Goal: Information Seeking & Learning: Learn about a topic

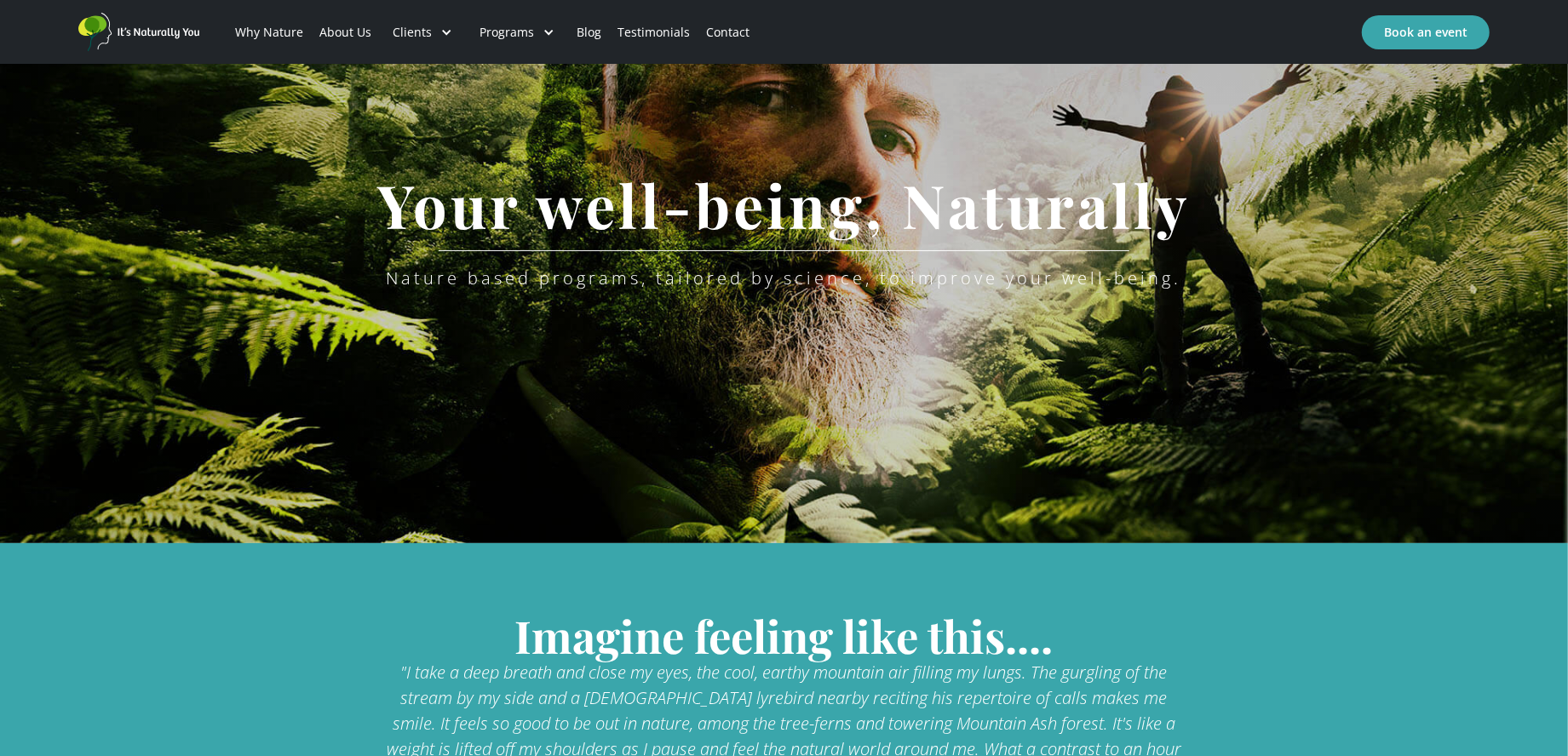
scroll to position [171, 0]
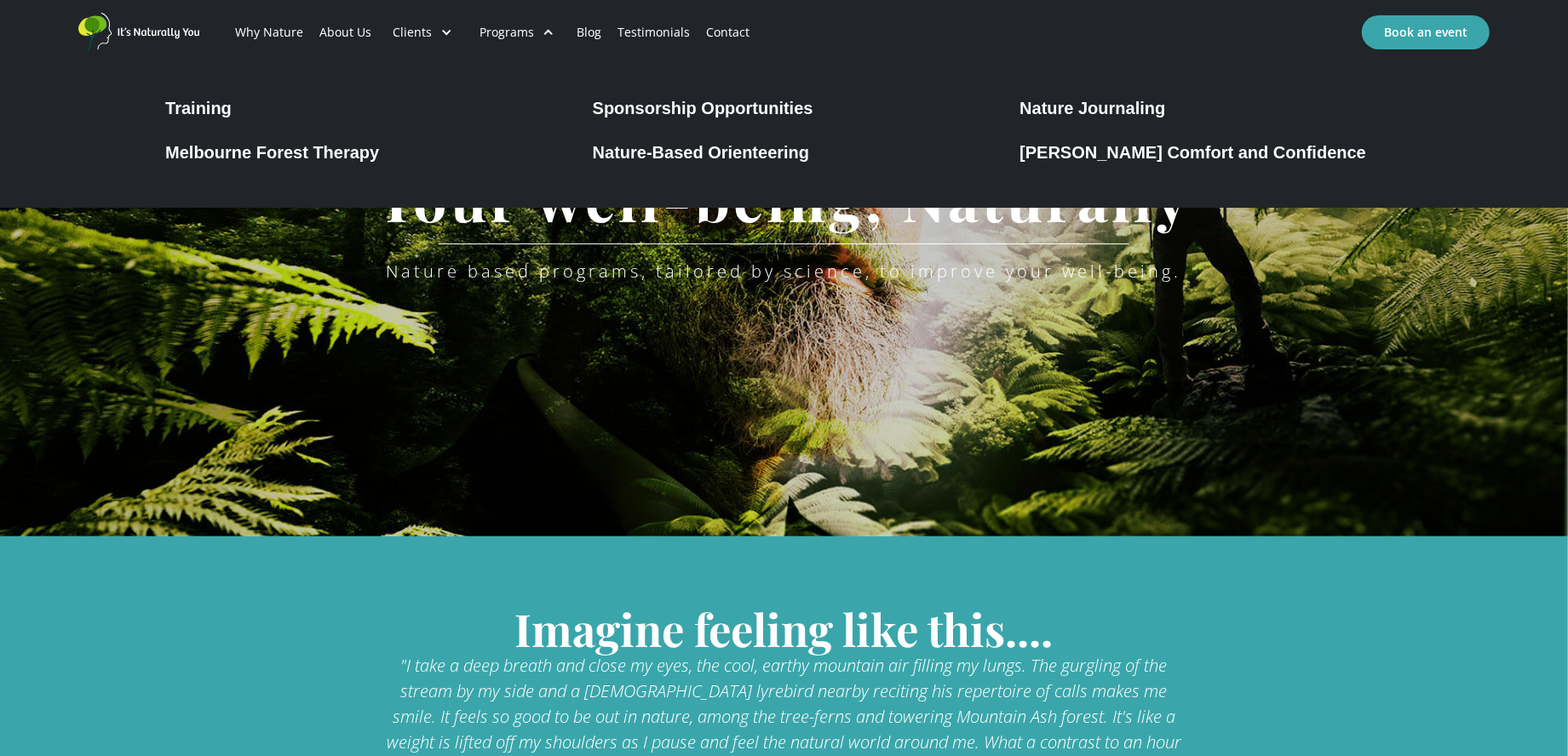
click at [547, 30] on div at bounding box center [548, 32] width 12 height 12
click at [543, 31] on div at bounding box center [548, 32] width 12 height 12
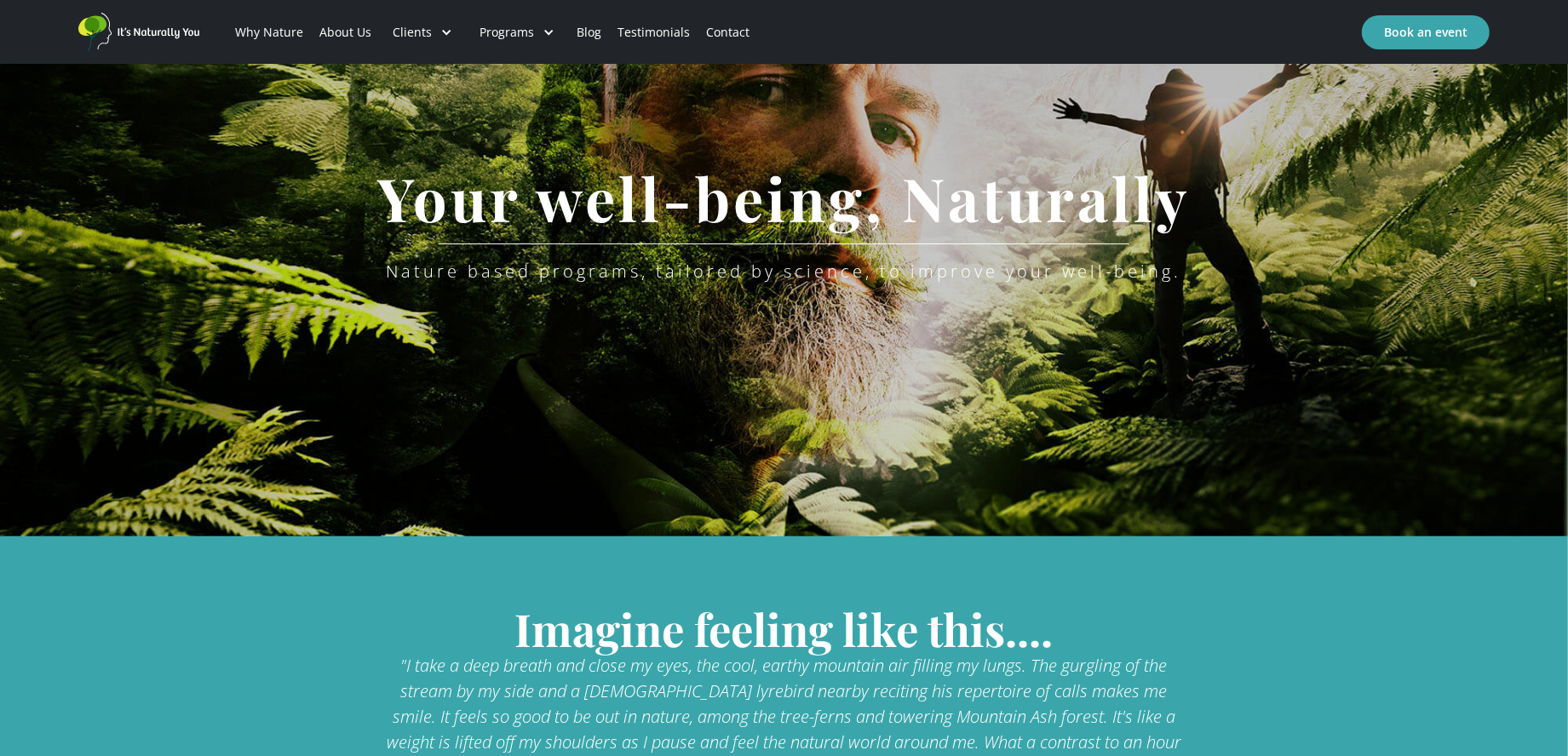
click at [520, 33] on div "Programs" at bounding box center [506, 32] width 54 height 17
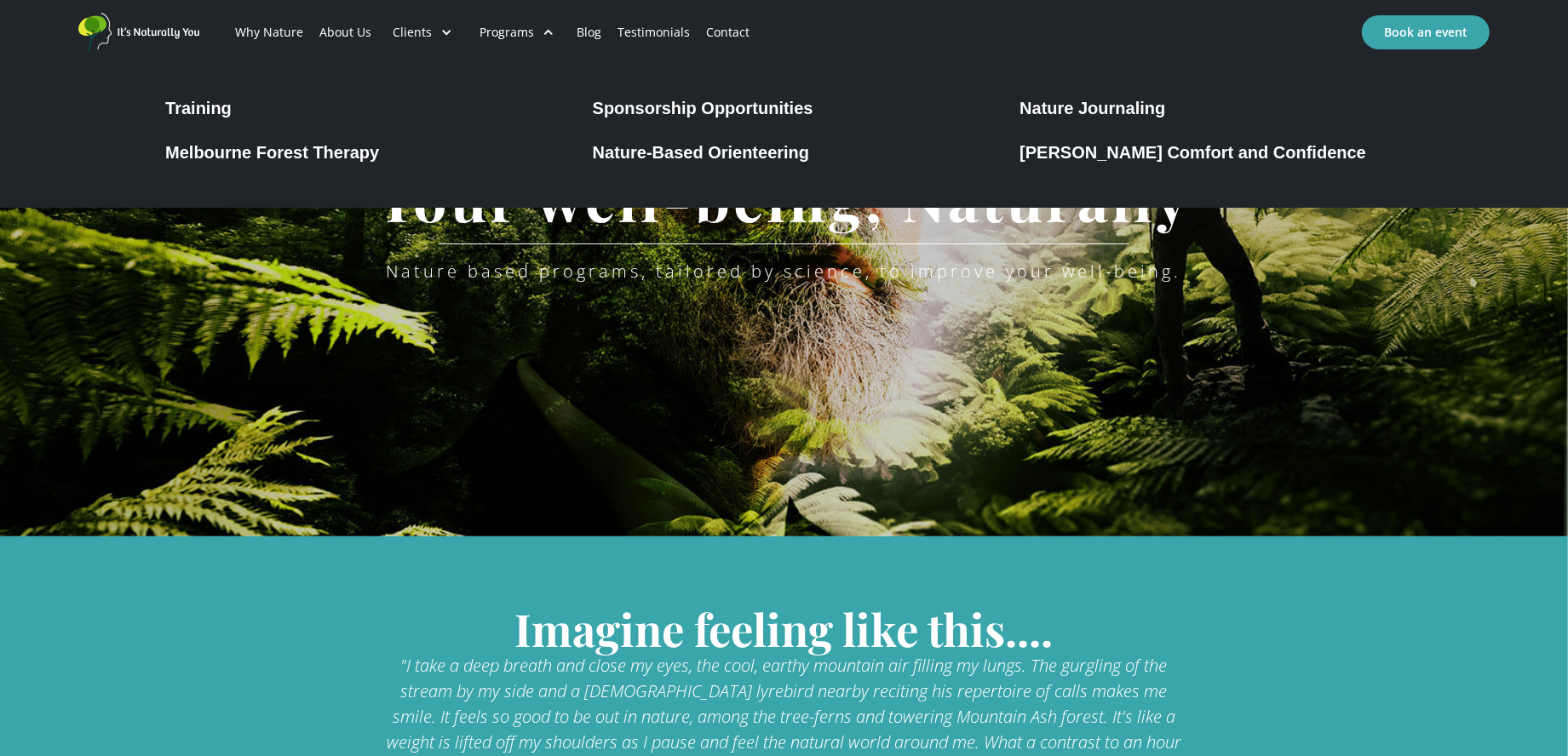
click at [673, 155] on div "Nature-Based Orienteering" at bounding box center [702, 152] width 217 height 20
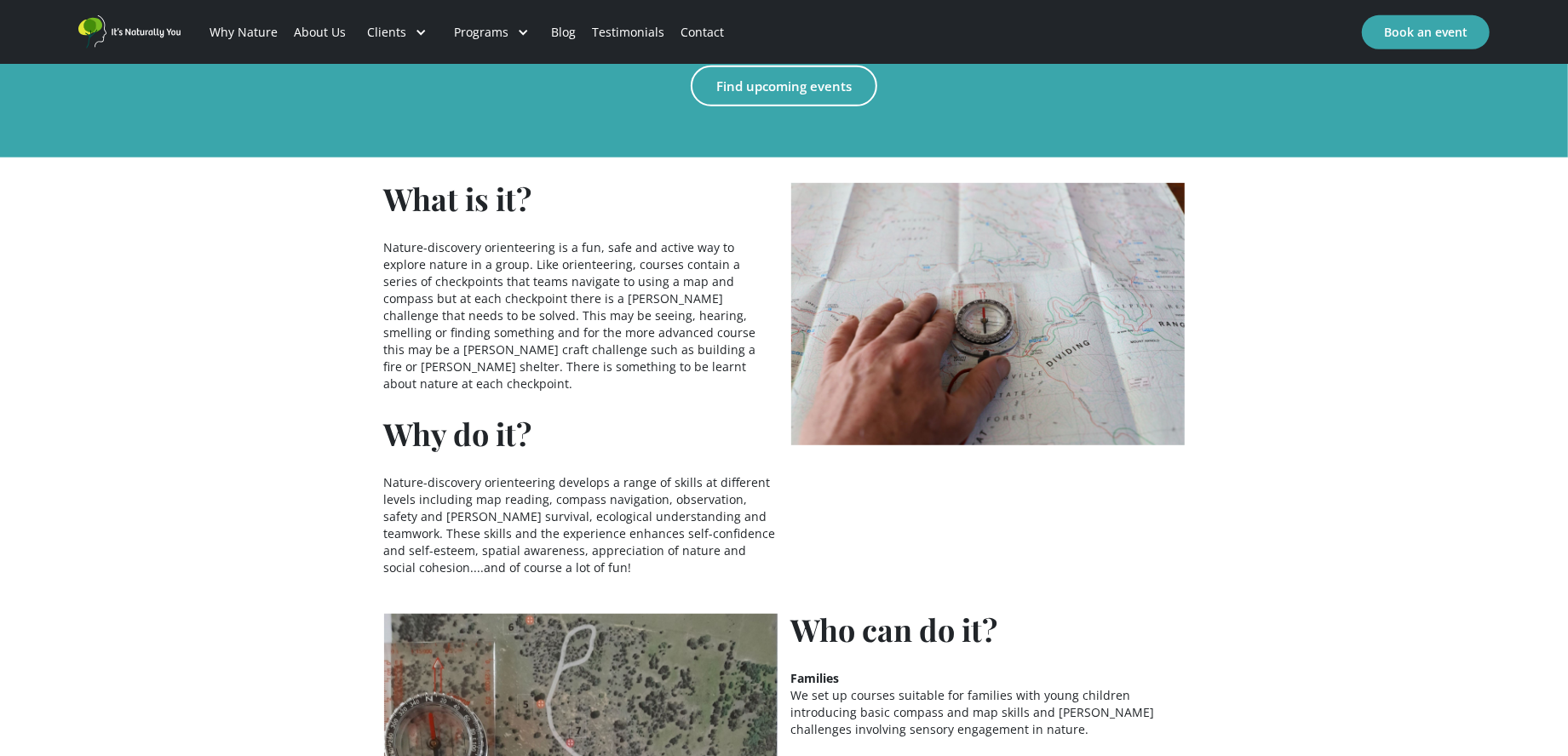
scroll to position [766, 0]
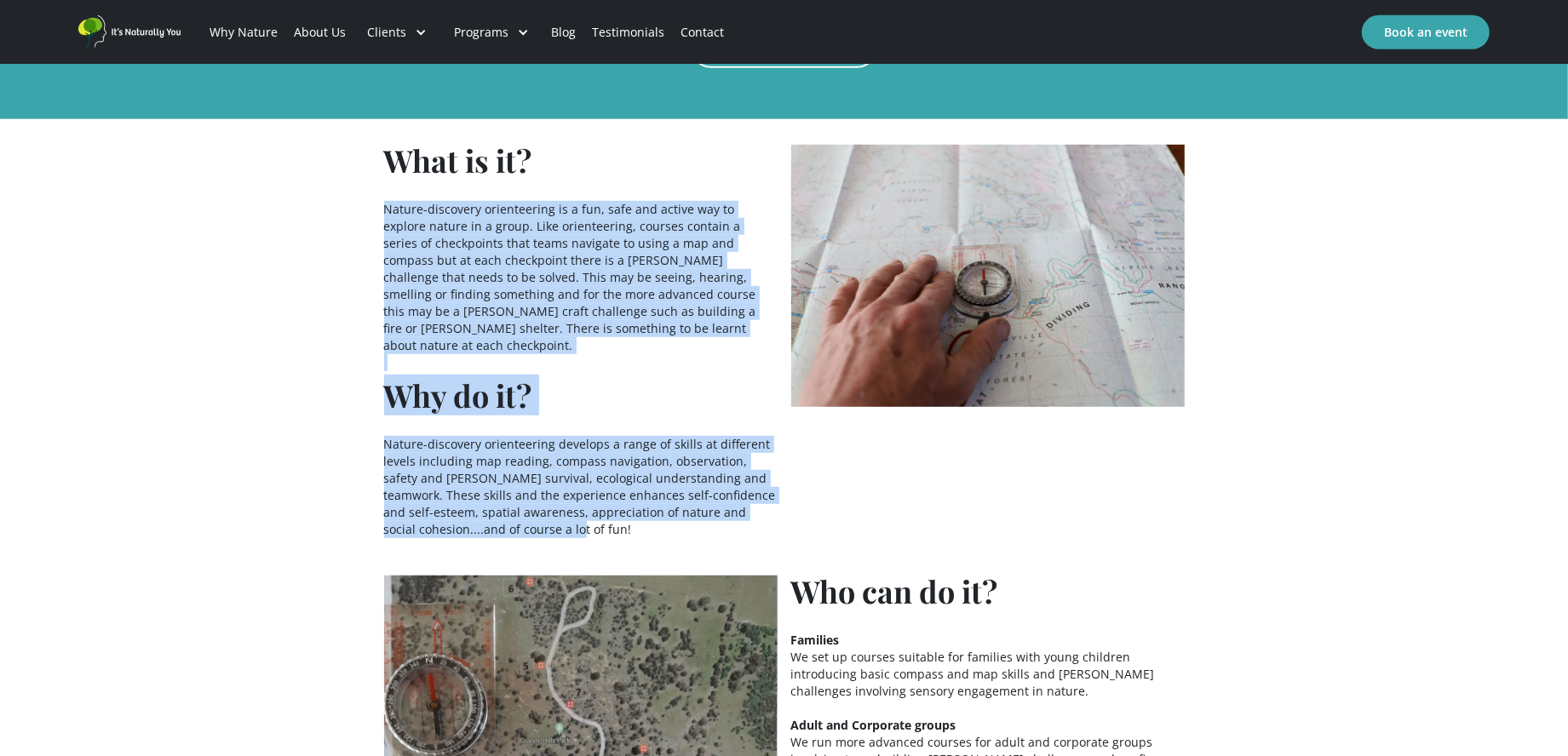
drag, startPoint x: 385, startPoint y: 203, endPoint x: 586, endPoint y: 520, distance: 375.4
click at [586, 520] on div "What is it? Nature-discovery orienteering is a fun, safe and active way to expl…" at bounding box center [581, 346] width 394 height 402
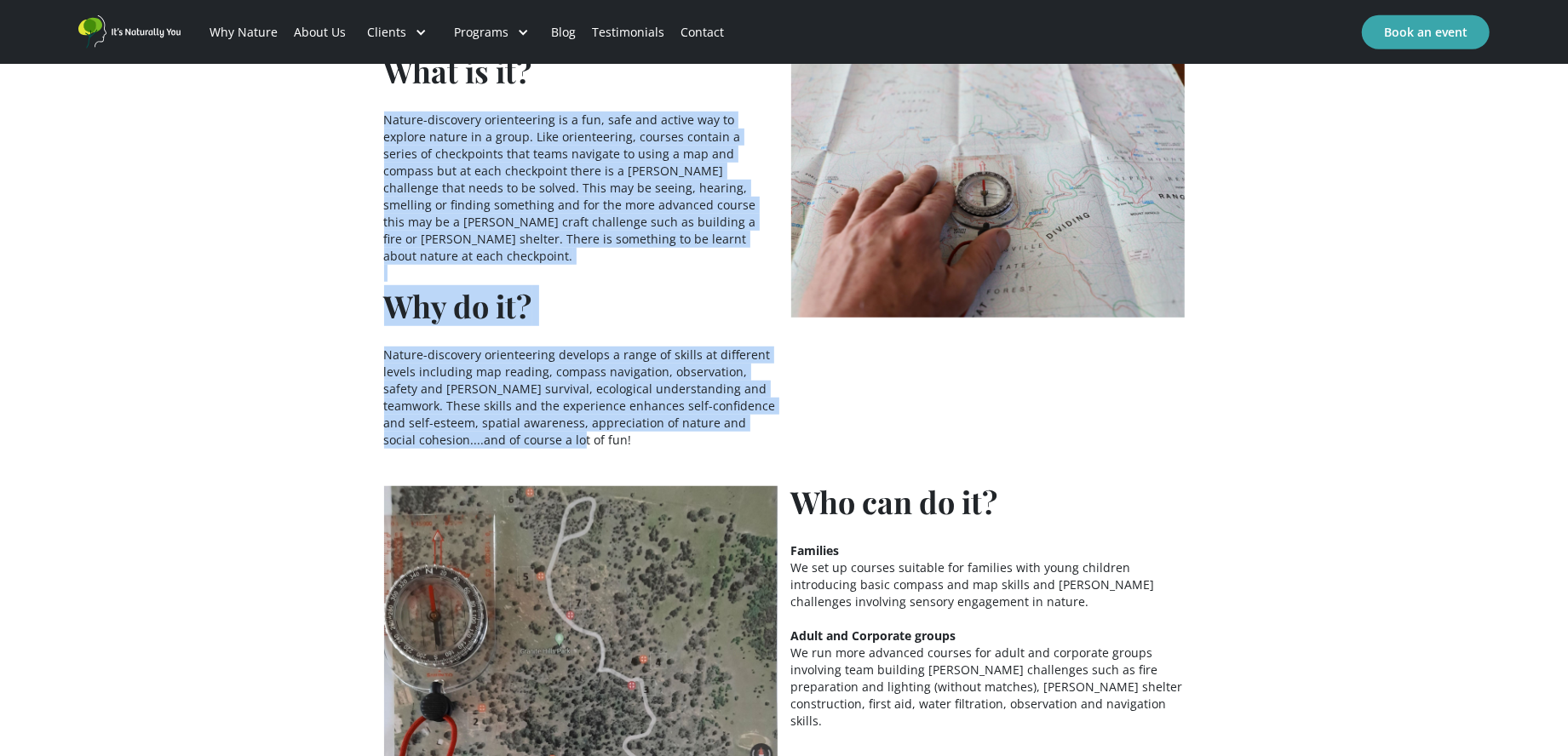
scroll to position [851, 0]
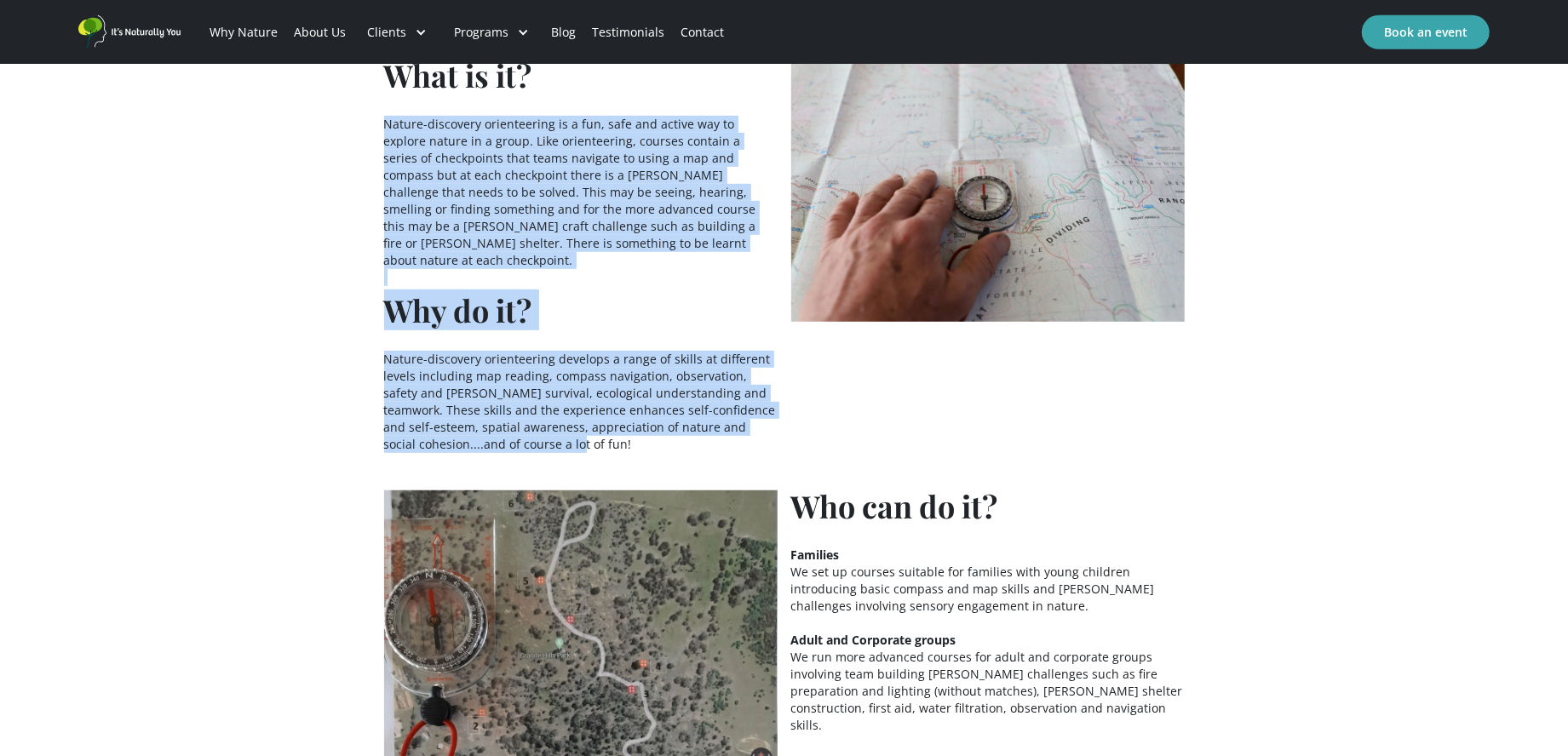
copy div "Nature-discovery orienteering is a fun, safe and active way to explore nature i…"
